Goal: Navigation & Orientation: Find specific page/section

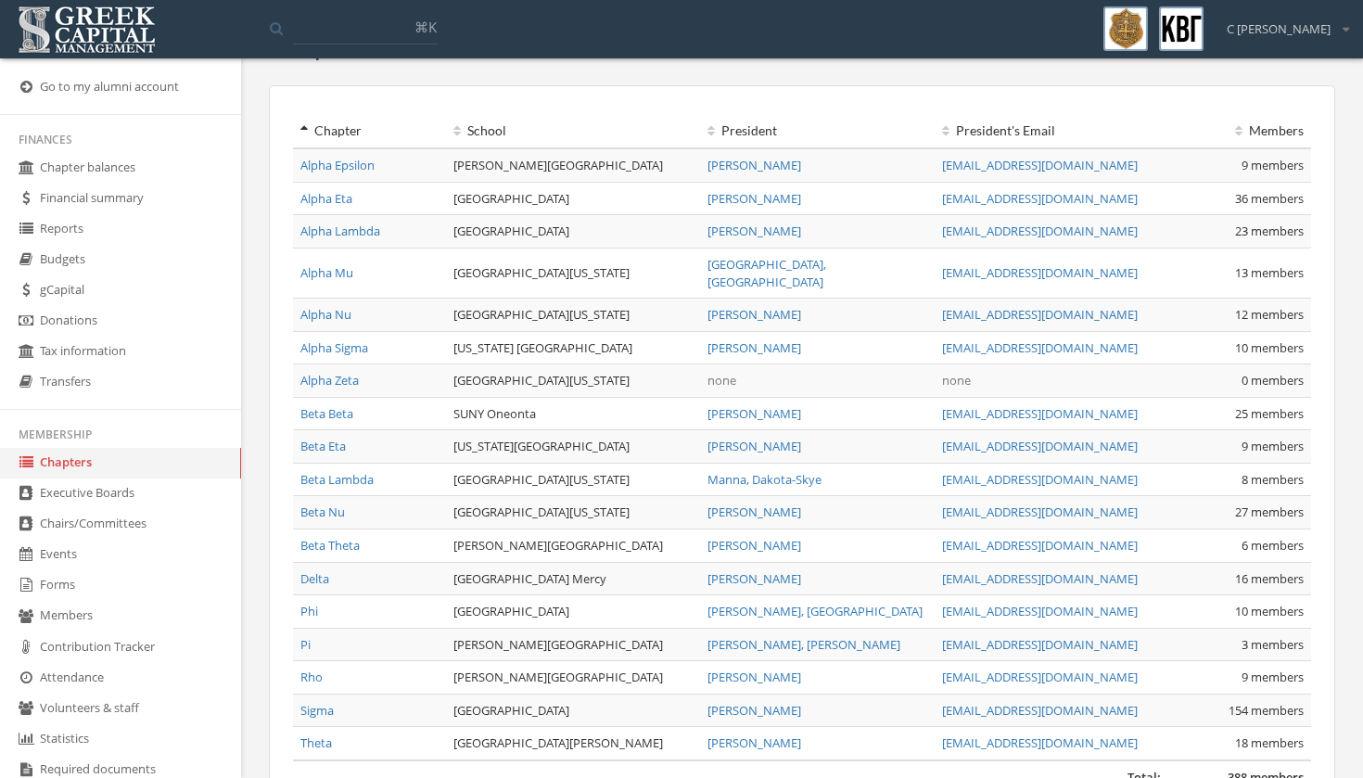
scroll to position [51, 0]
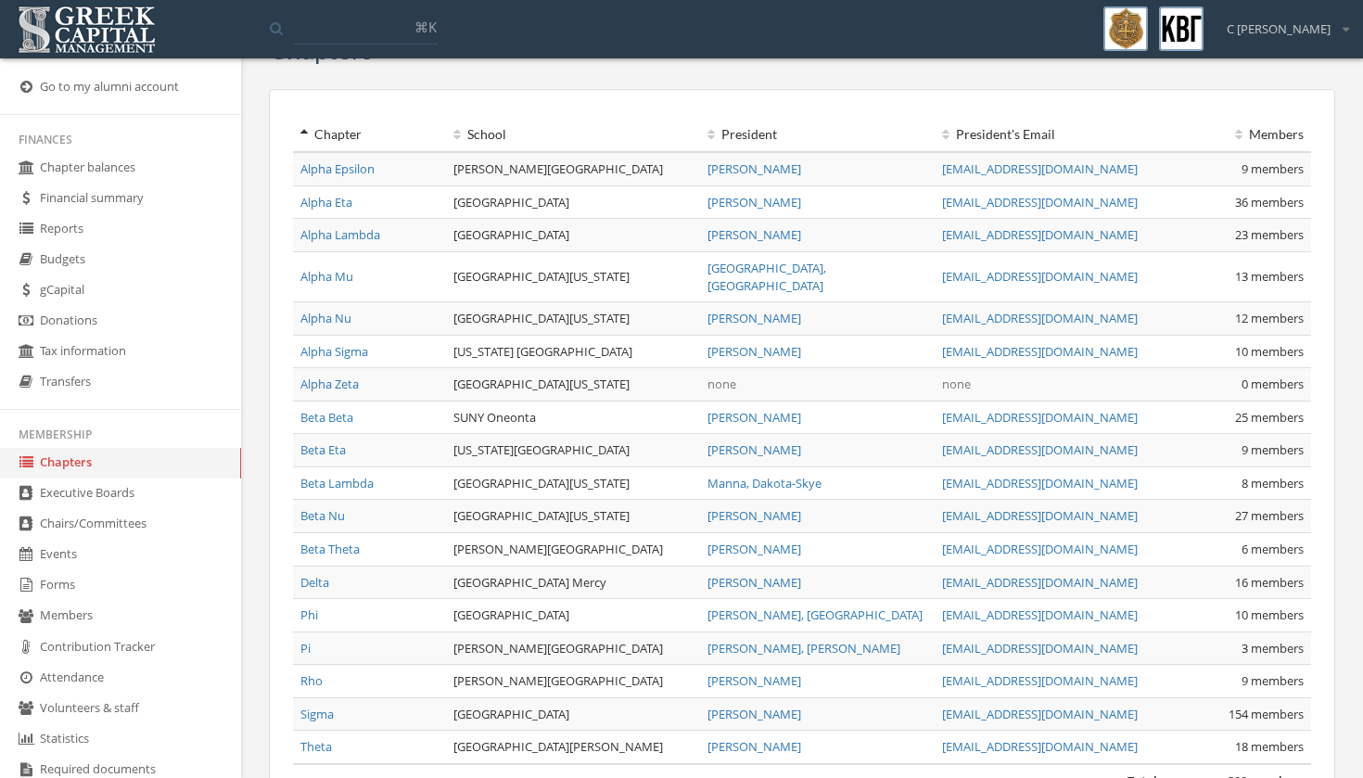
click at [325, 409] on link "Beta Beta" at bounding box center [326, 417] width 53 height 17
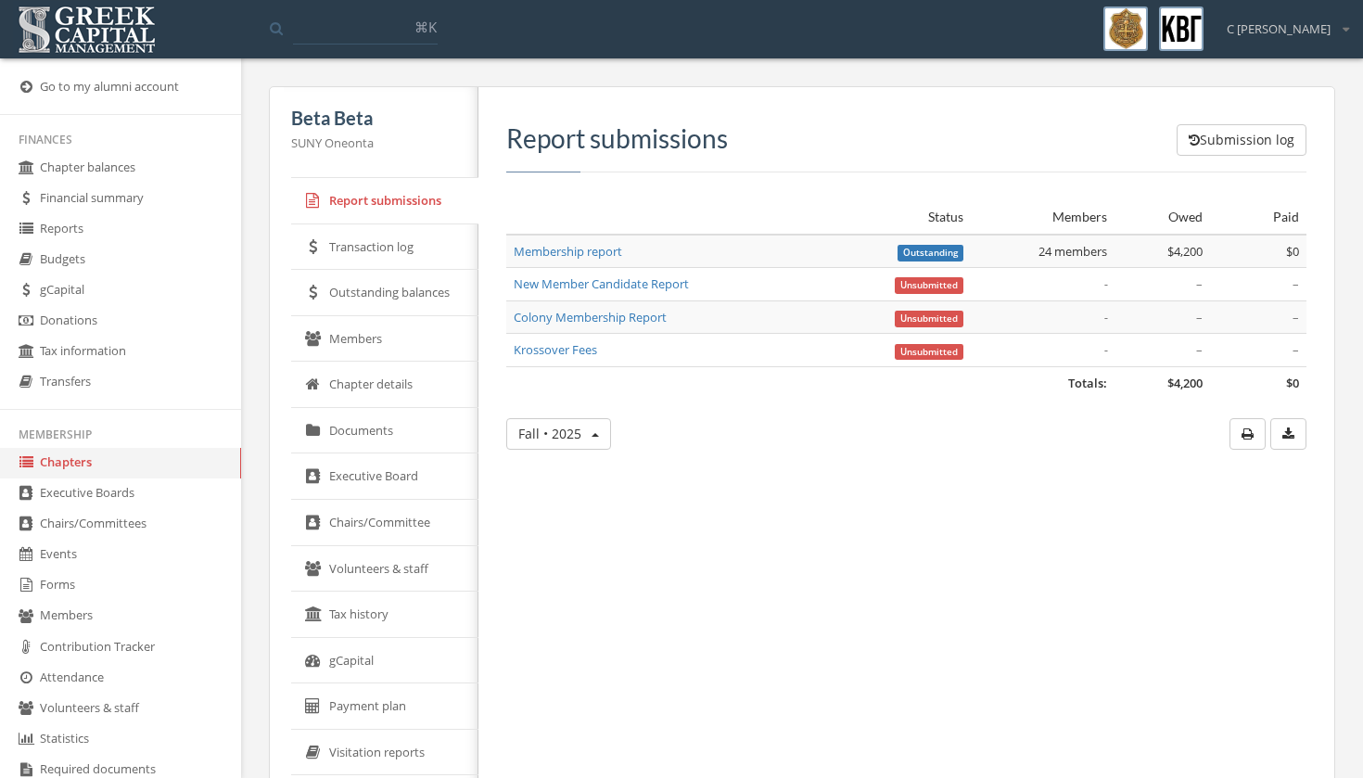
click at [369, 333] on link "Members" at bounding box center [384, 339] width 187 height 46
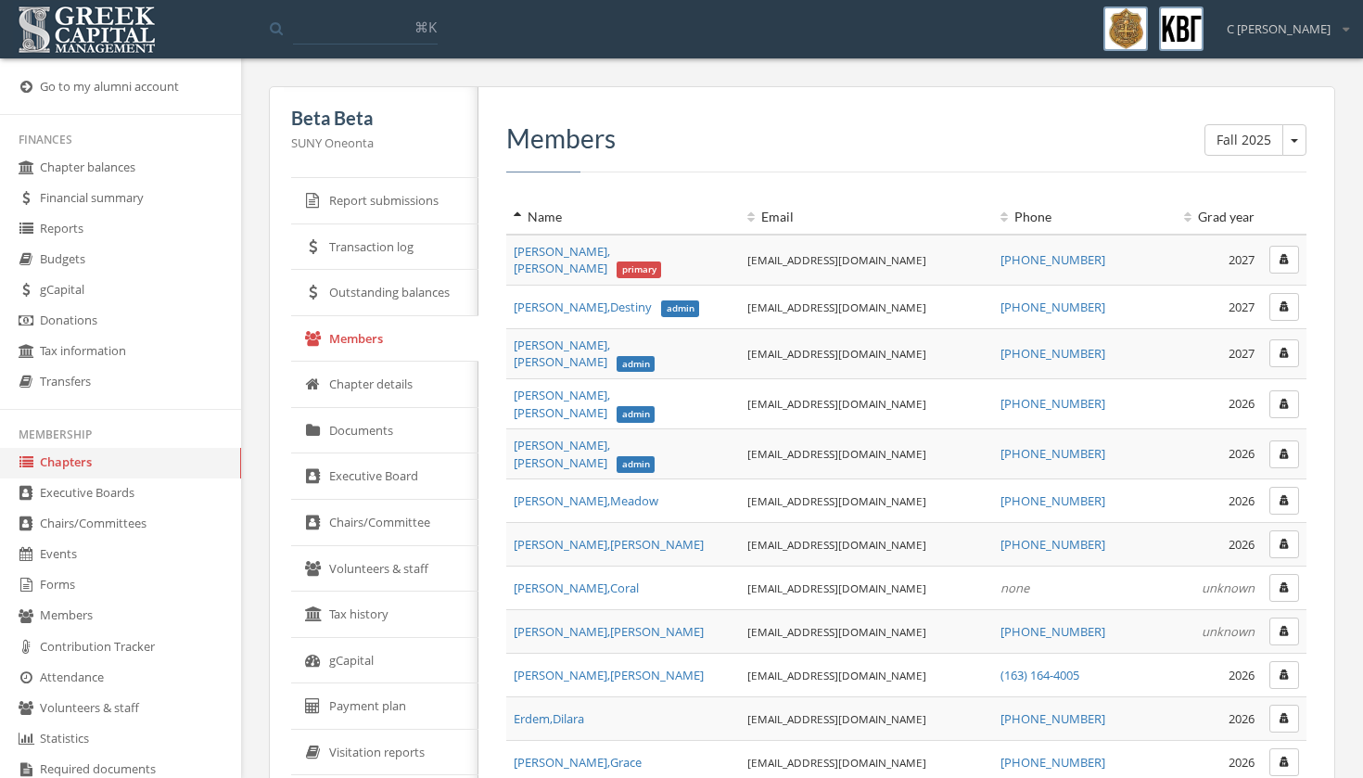
click at [374, 478] on link "Executive Board" at bounding box center [384, 476] width 187 height 46
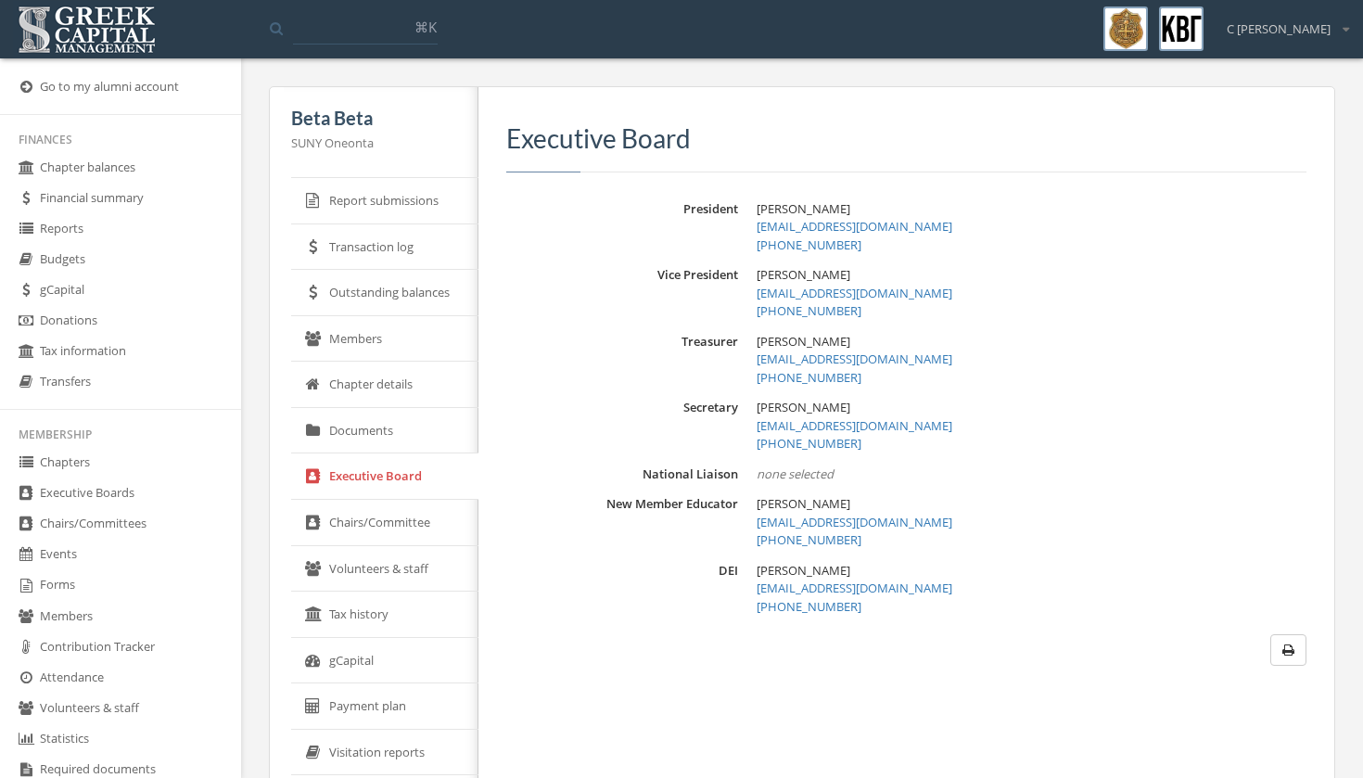
click at [416, 316] on link "Members" at bounding box center [384, 339] width 187 height 46
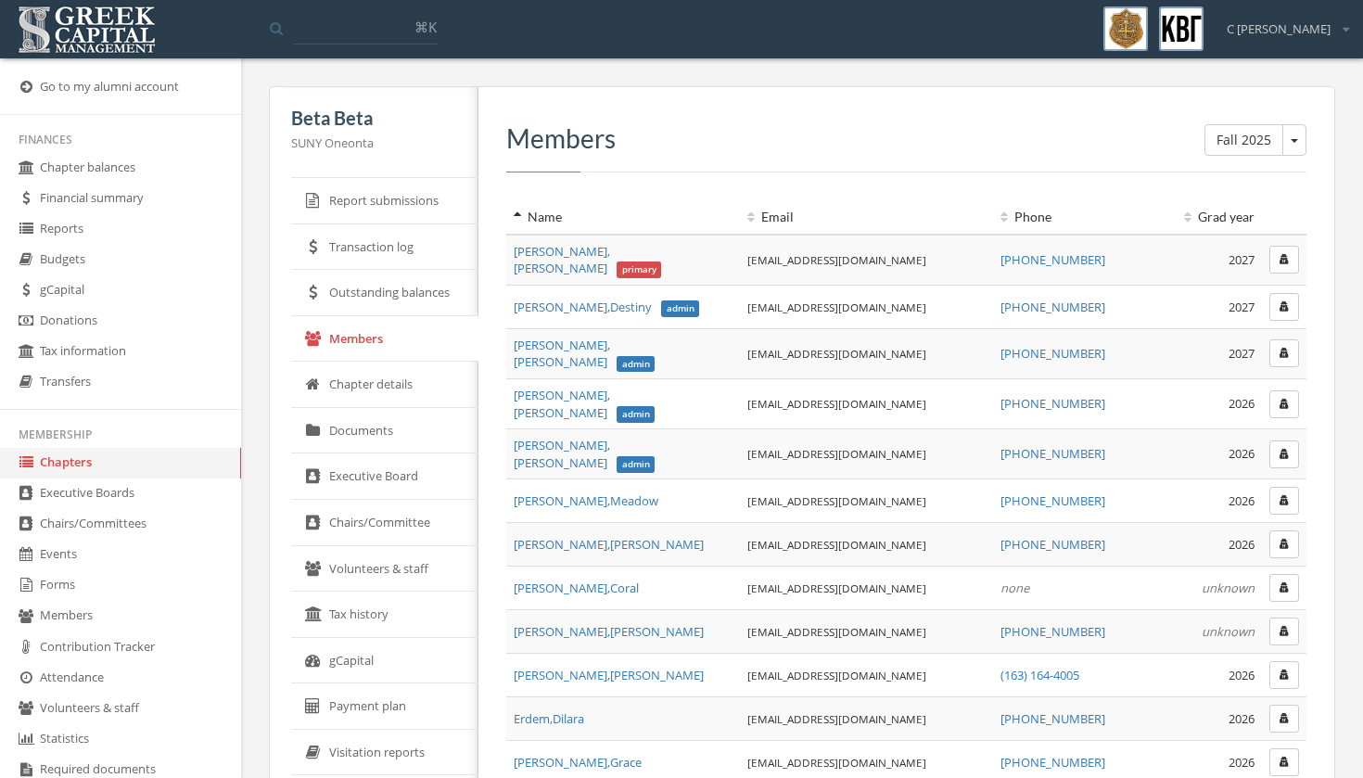
click at [593, 437] on span "[PERSON_NAME]" at bounding box center [584, 454] width 141 height 34
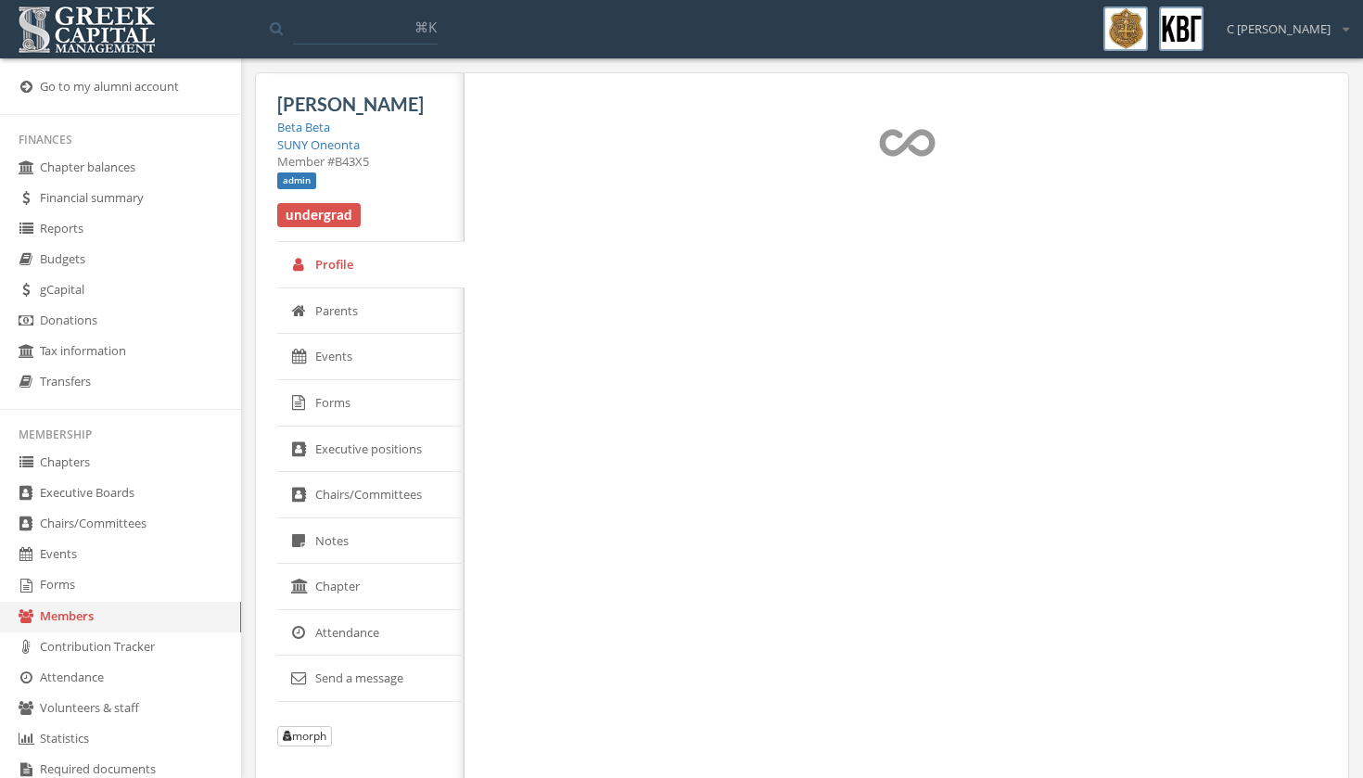
select select "******"
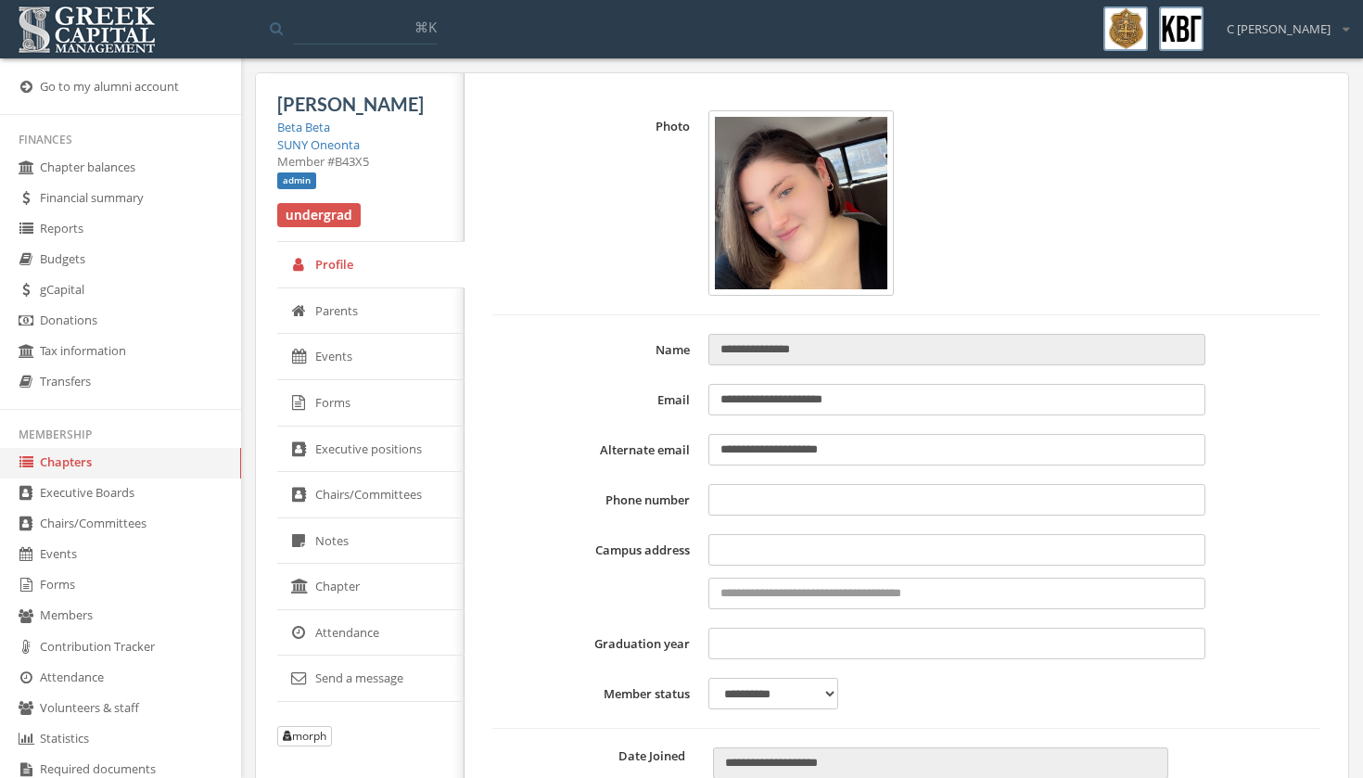
type input "**********"
type input "****"
click at [96, 509] on link "Executive Boards" at bounding box center [120, 493] width 241 height 31
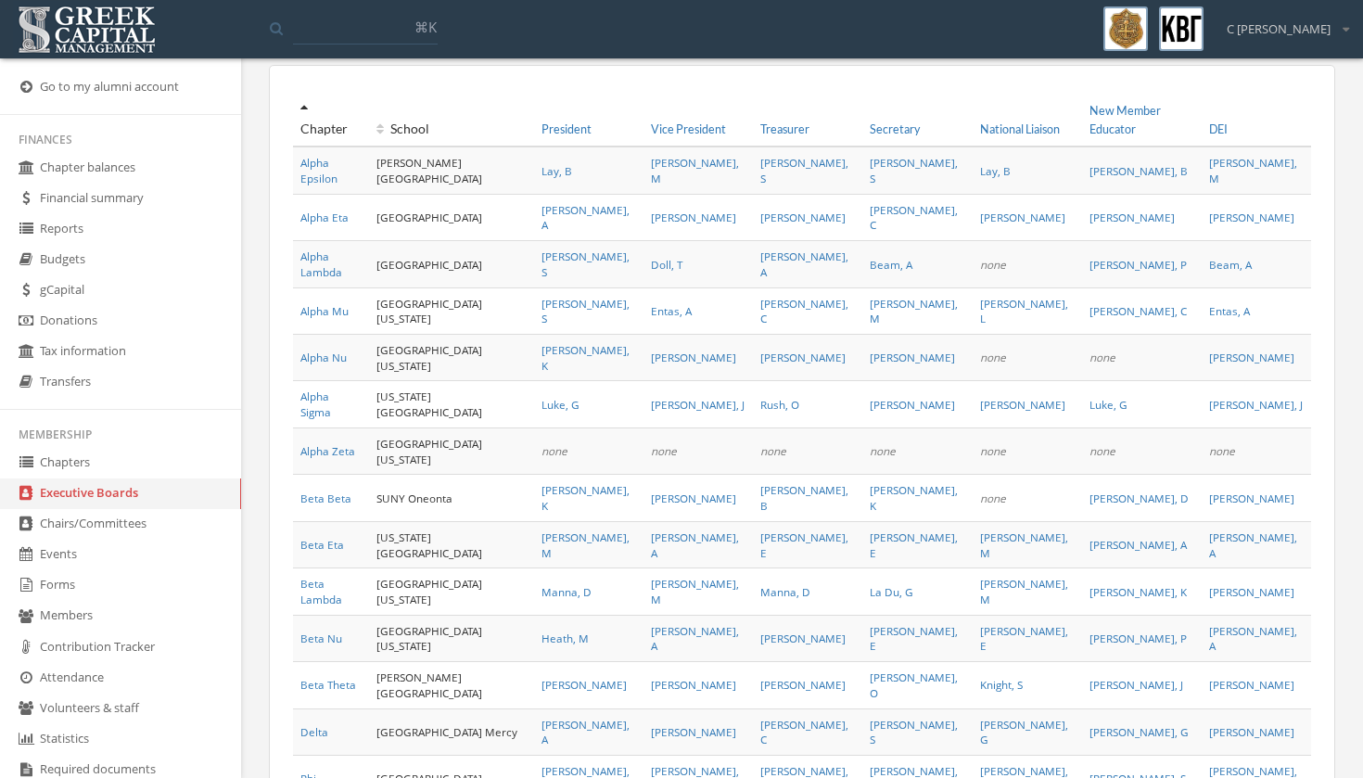
scroll to position [74, 0]
click at [337, 491] on link "Beta Beta" at bounding box center [325, 498] width 51 height 15
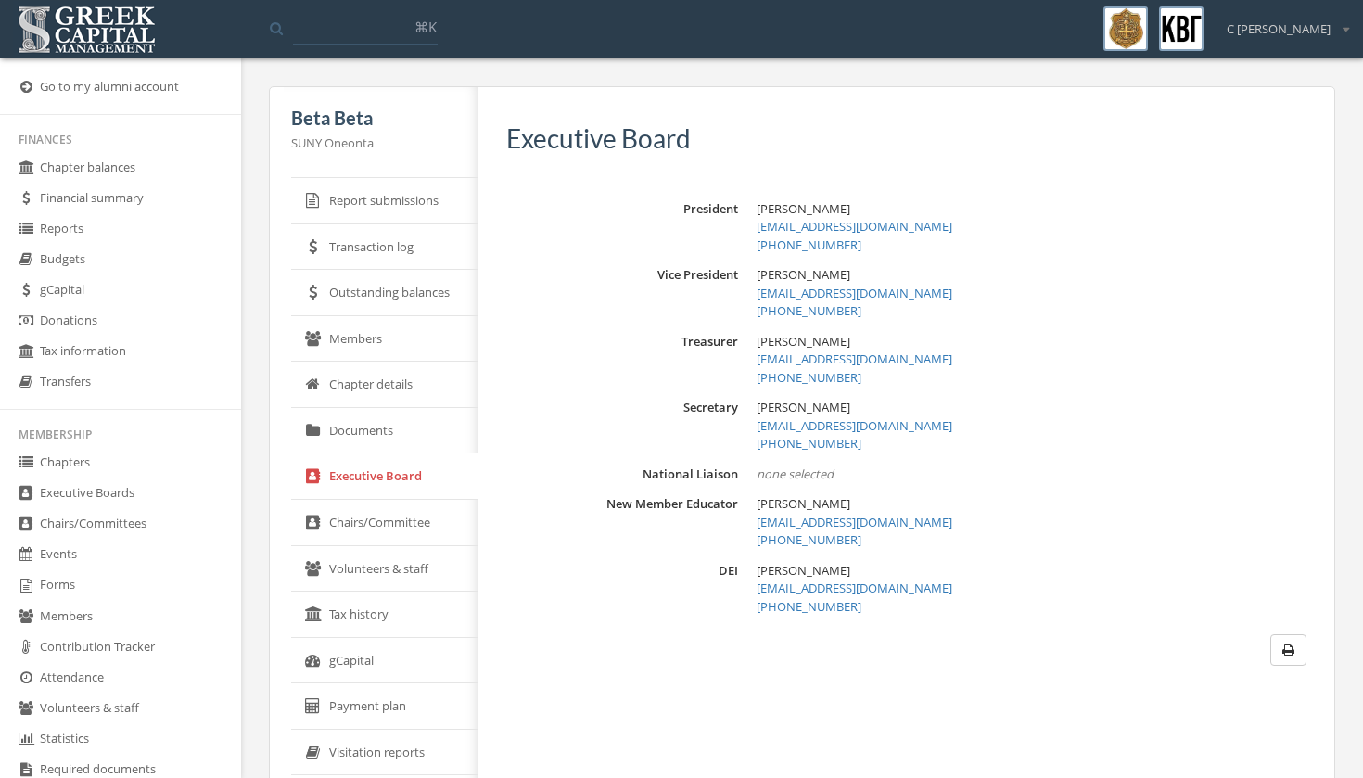
click at [332, 397] on link "Chapter details" at bounding box center [384, 385] width 187 height 46
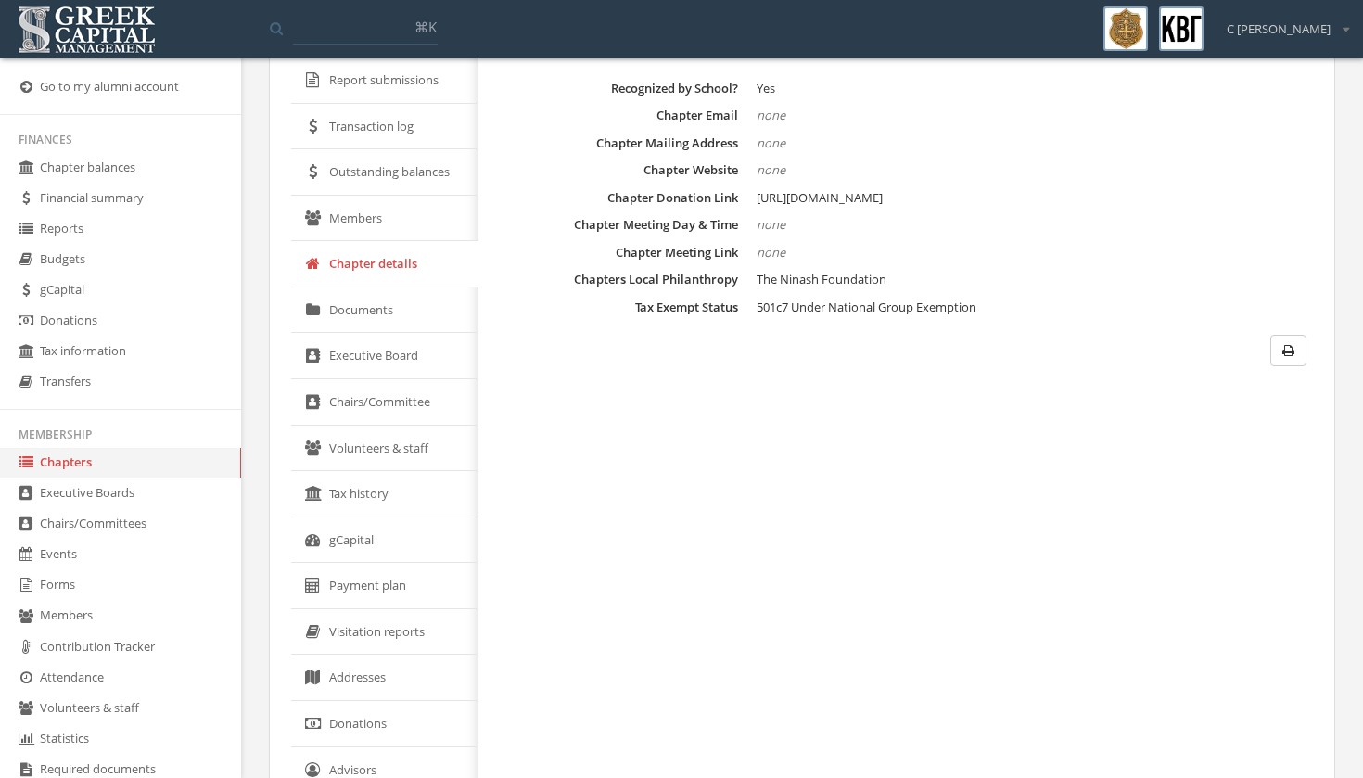
scroll to position [133, 0]
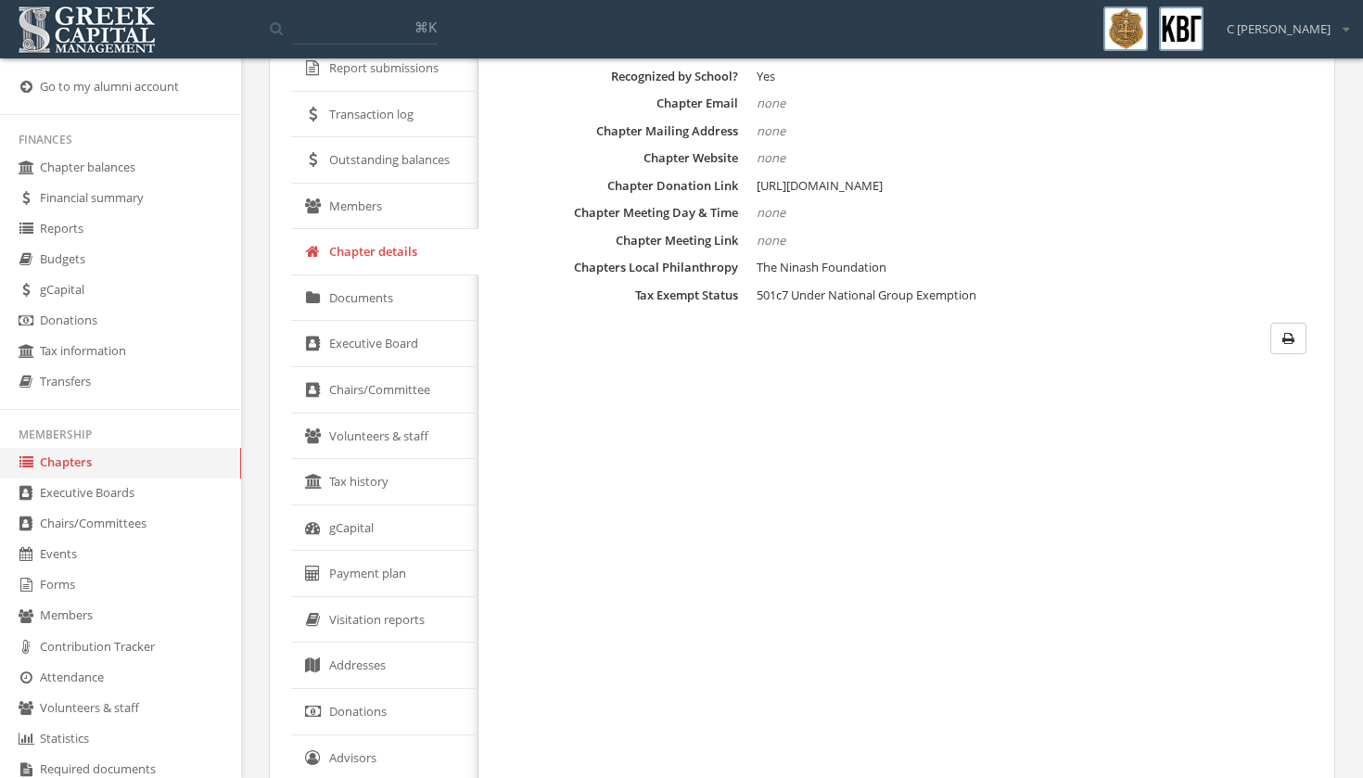
click at [381, 650] on link "Addresses" at bounding box center [384, 666] width 187 height 46
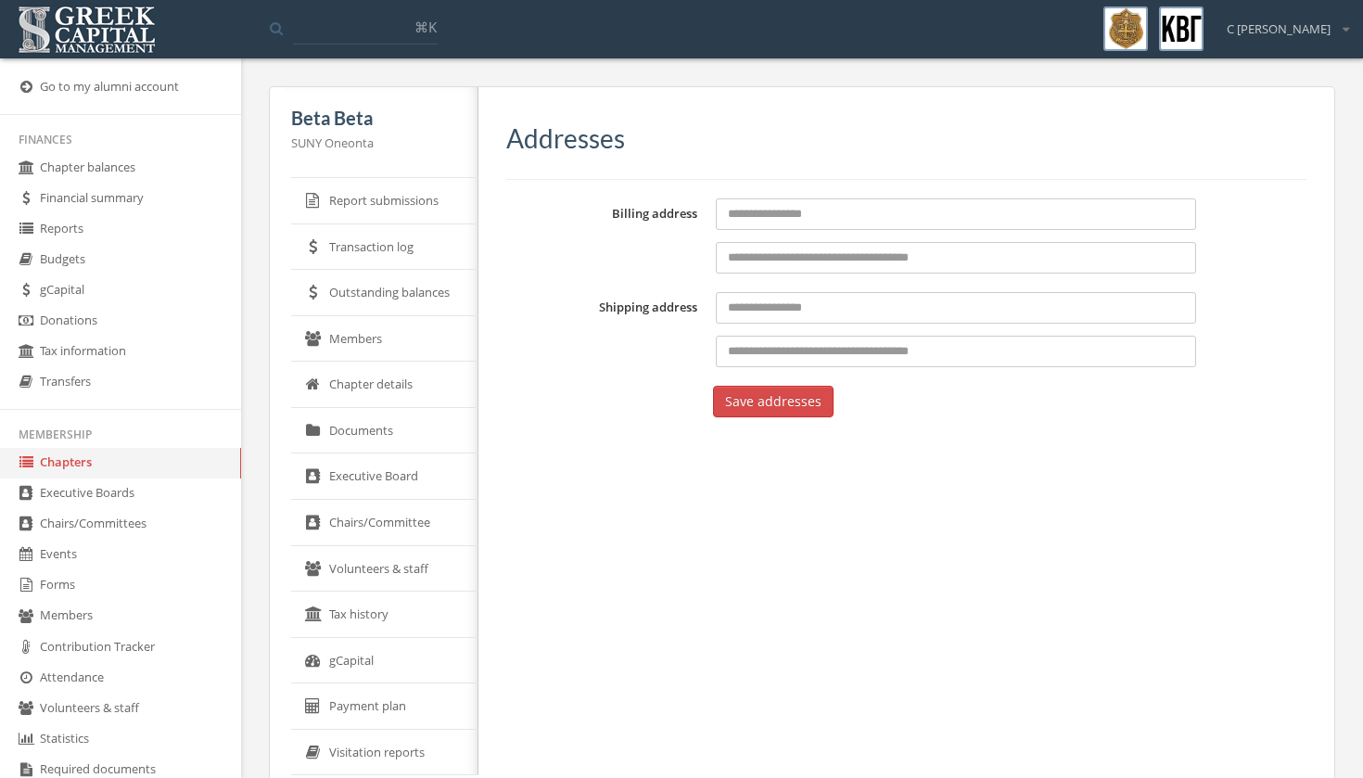
click at [372, 189] on link "Report submissions" at bounding box center [384, 201] width 187 height 46
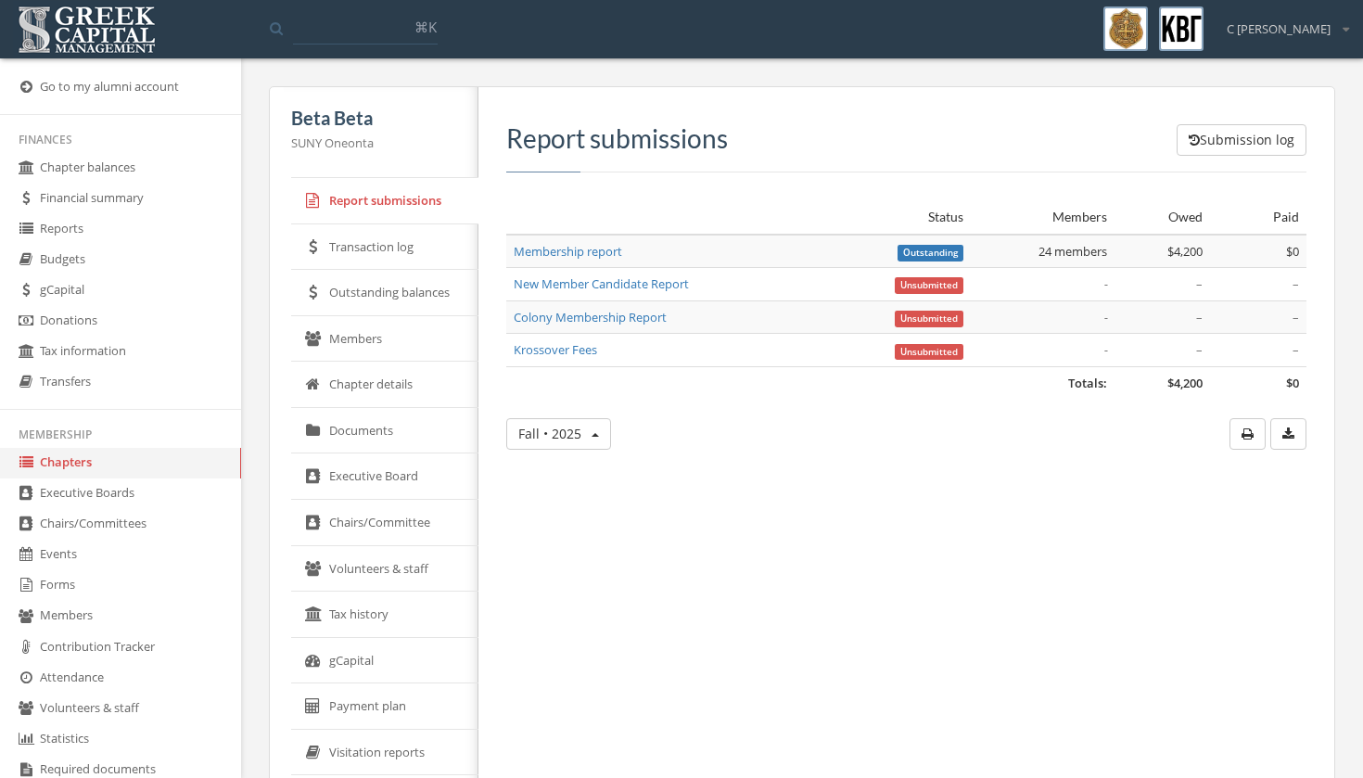
click at [378, 244] on link "Transaction log" at bounding box center [384, 247] width 187 height 46
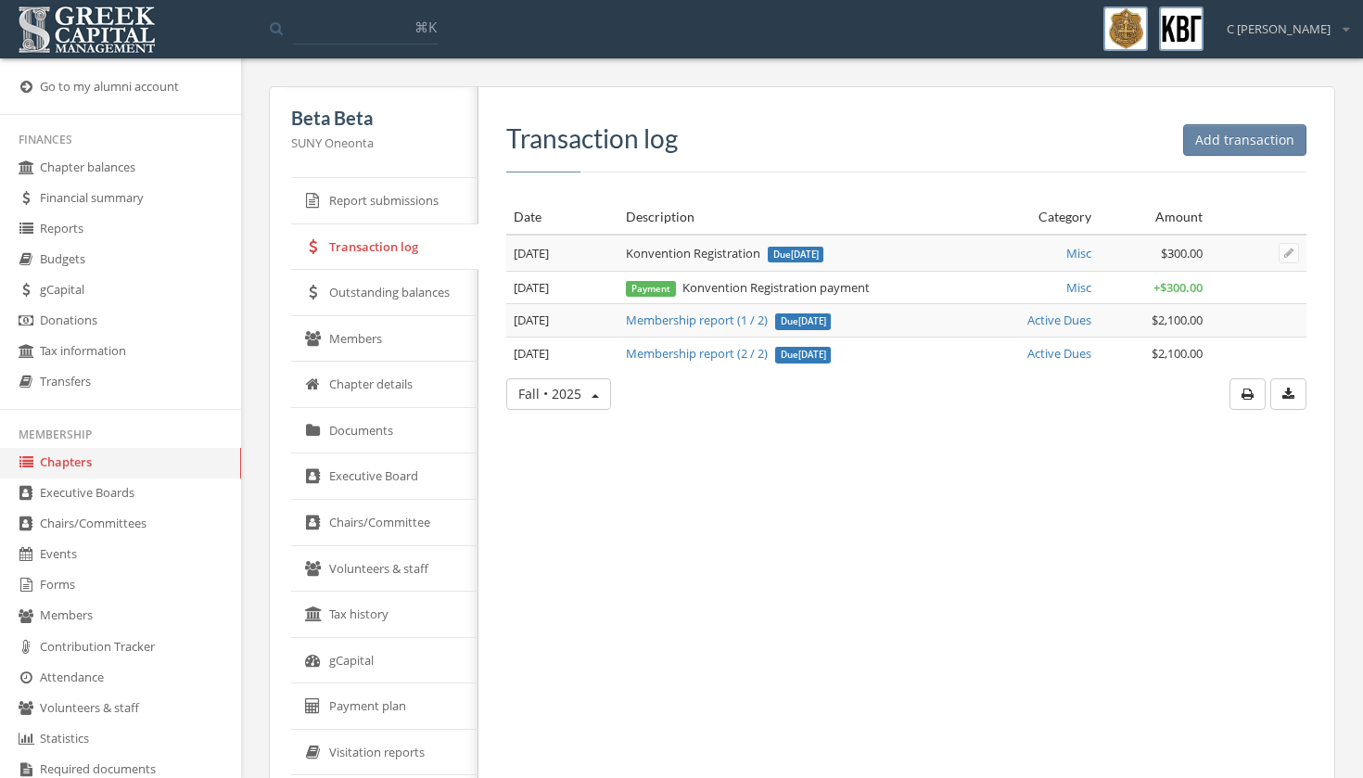
click at [387, 301] on link "Outstanding balances" at bounding box center [384, 293] width 187 height 46
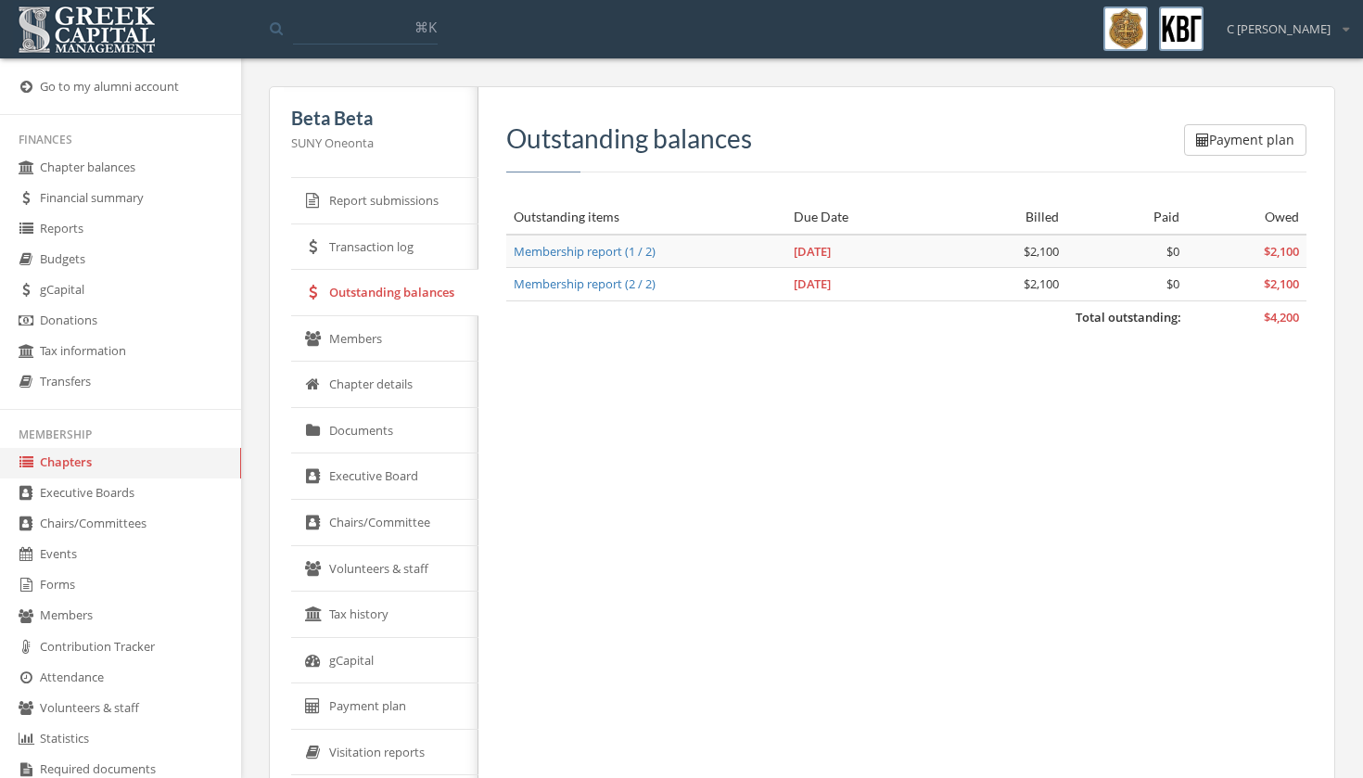
click at [388, 367] on link "Chapter details" at bounding box center [384, 385] width 187 height 46
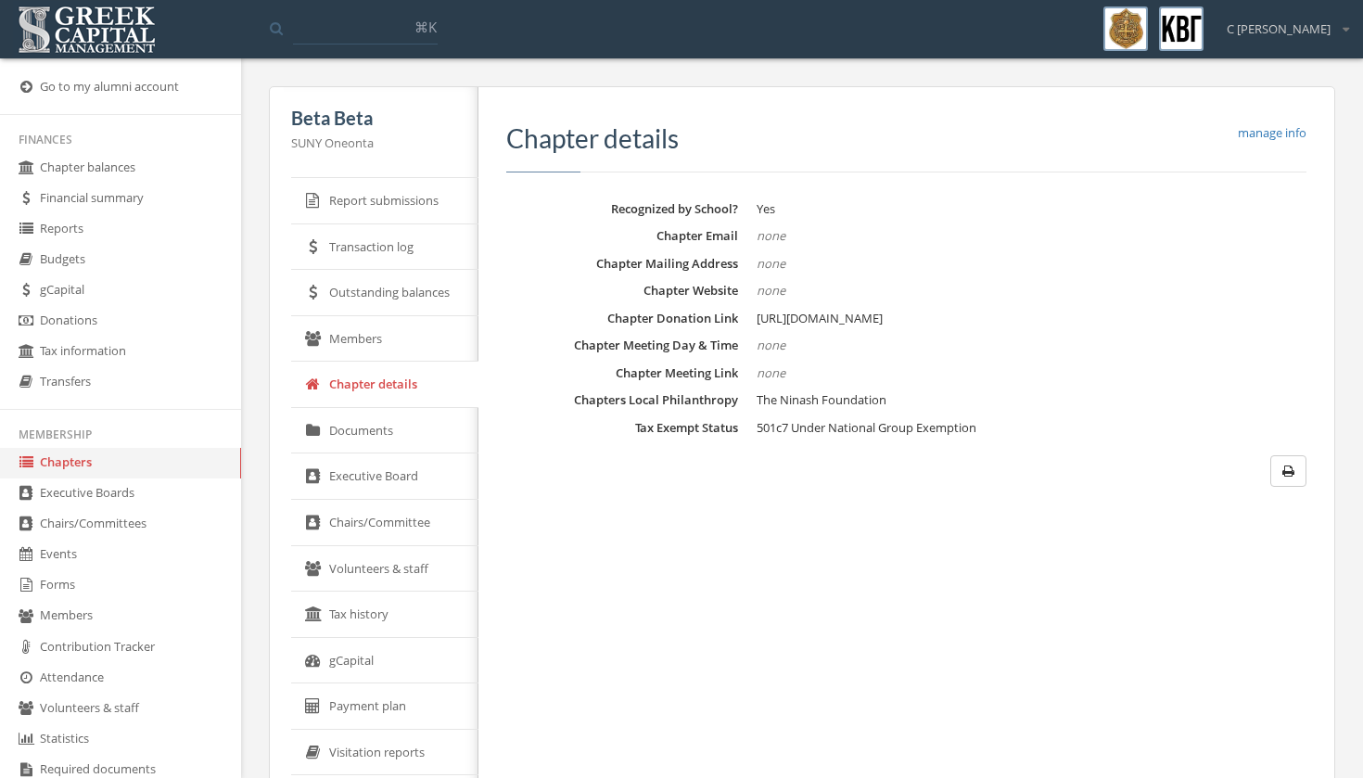
click at [403, 330] on link "Members" at bounding box center [384, 339] width 187 height 46
